Goal: Go to known website: Access a specific website the user already knows

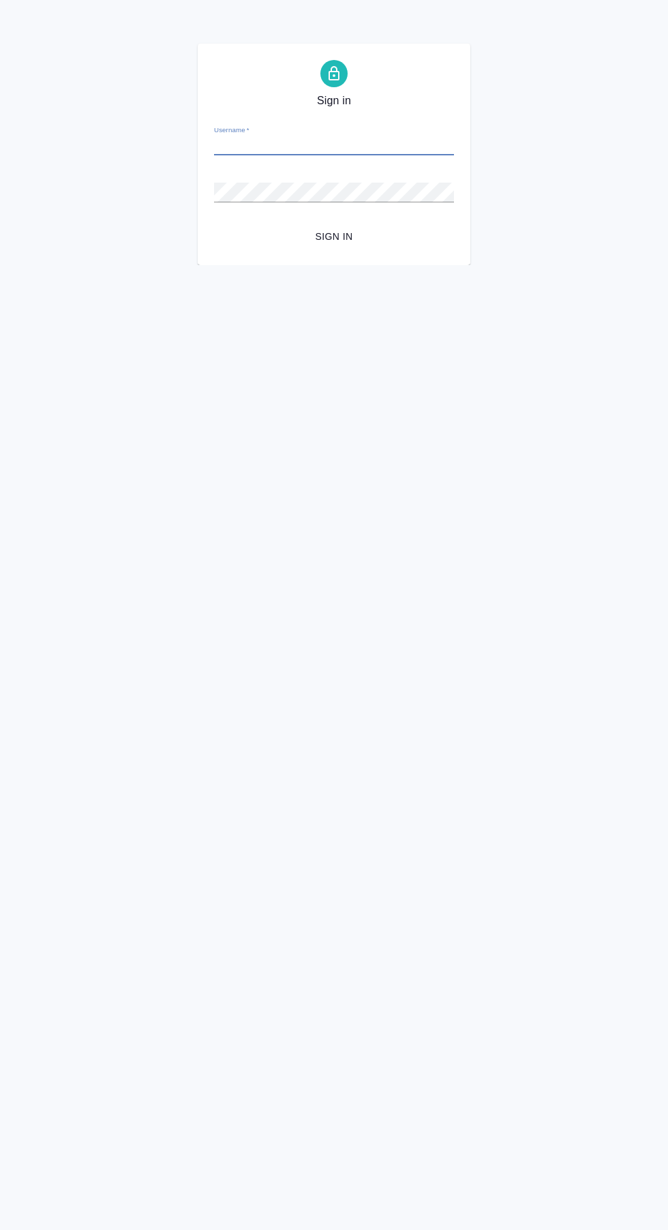
click at [354, 230] on span "Sign in" at bounding box center [334, 236] width 218 height 17
click at [353, 145] on input "Username   *" at bounding box center [334, 145] width 240 height 19
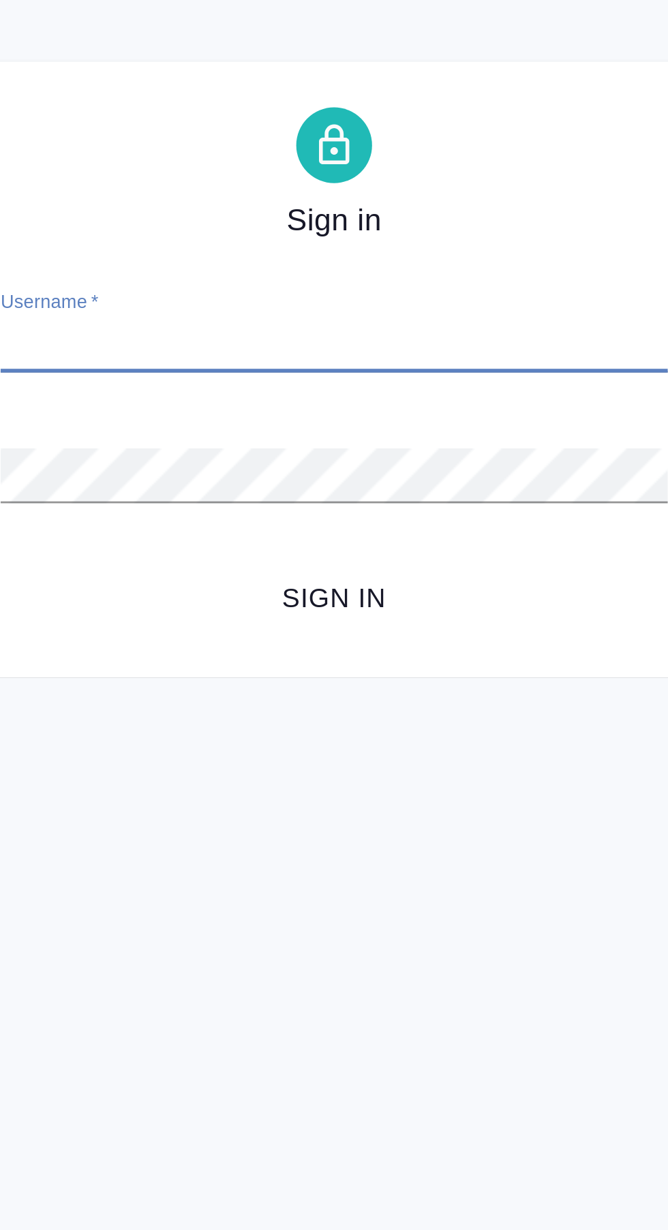
type input "[EMAIL_ADDRESS][DOMAIN_NAME]"
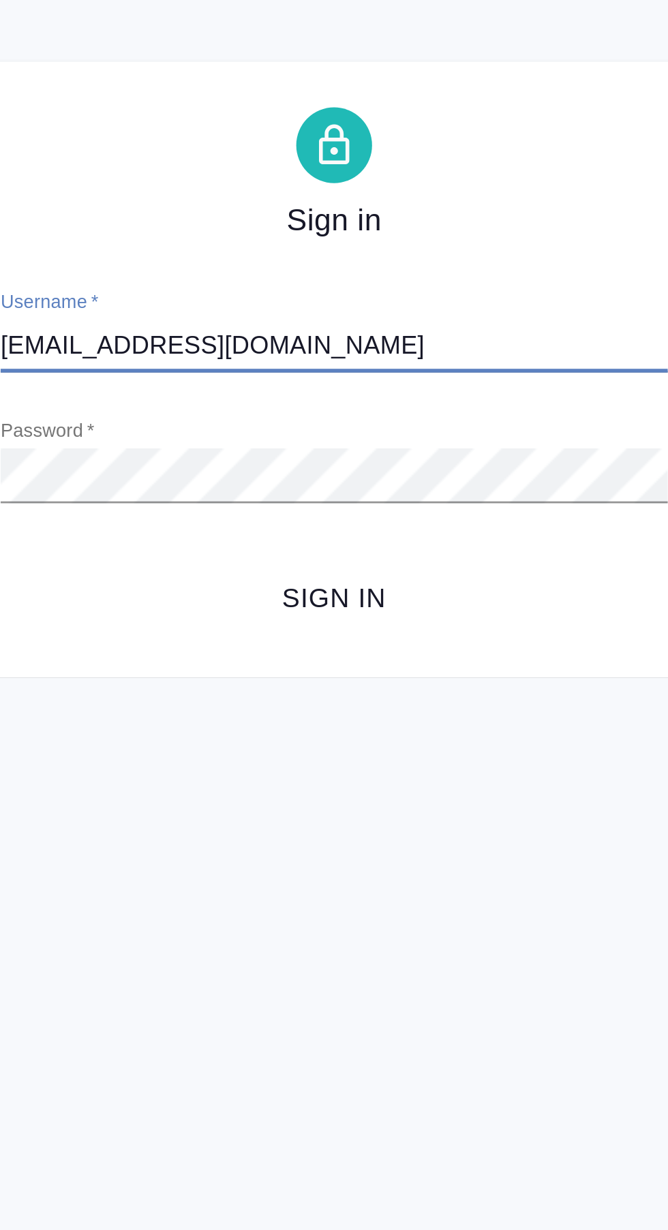
click at [336, 233] on span "Sign in" at bounding box center [334, 236] width 218 height 17
